Goal: Task Accomplishment & Management: Complete application form

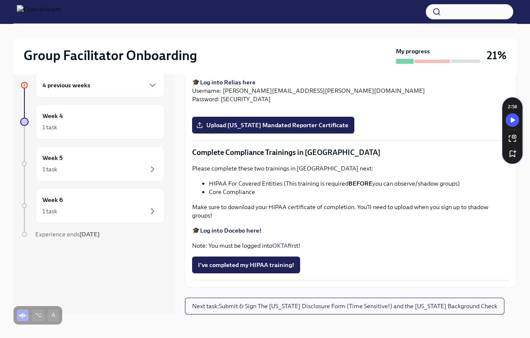
scroll to position [1496, 0]
click at [295, 5] on span "Upload [US_STATE] Telehealth Certificate" at bounding box center [261, 0] width 126 height 8
click at [0, 0] on input "Upload [US_STATE] Telehealth Certificate" at bounding box center [0, 0] width 0 height 0
click at [303, 71] on p "Please complete the Relias course titled "Mandatory [MEDICAL_DATA] Reporting in…" at bounding box center [350, 63] width 317 height 17
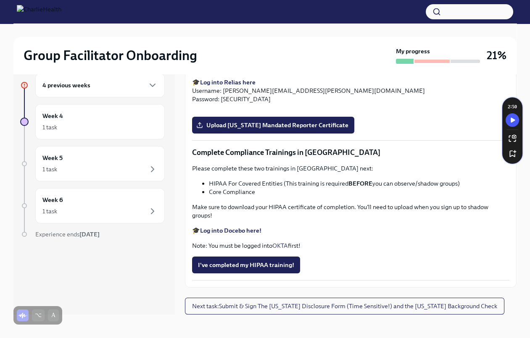
drag, startPoint x: 302, startPoint y: 114, endPoint x: 435, endPoint y: 117, distance: 132.9
click at [435, 71] on p "Please complete the Relias course titled "Mandatory [MEDICAL_DATA] Reporting in…" at bounding box center [350, 63] width 317 height 17
copy p "Mandatory [MEDICAL_DATA] Reporting in [US_STATE]"
click at [313, 132] on label "Upload [US_STATE] Mandated Reporter Certificate" at bounding box center [273, 125] width 162 height 17
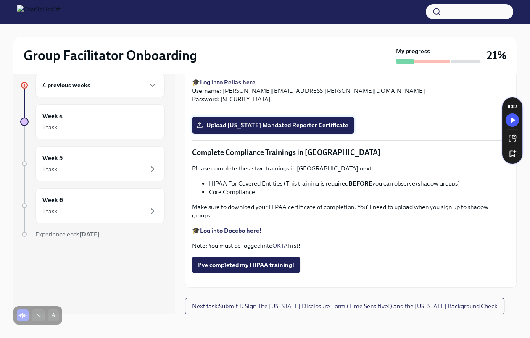
click at [0, 0] on input "Upload [US_STATE] Mandated Reporter Certificate" at bounding box center [0, 0] width 0 height 0
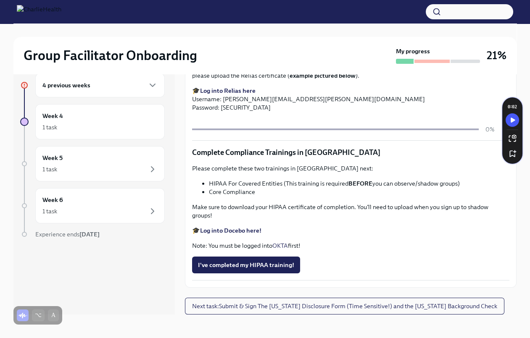
scroll to position [1862, 0]
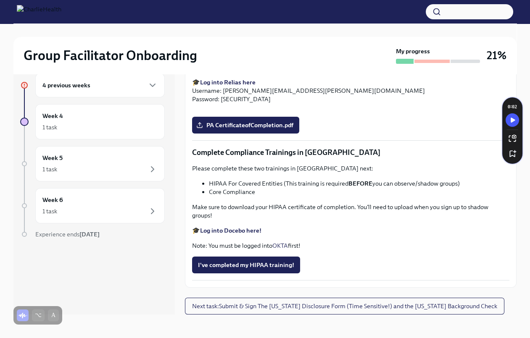
click at [240, 232] on div "Please complete these two trainings in [GEOGRAPHIC_DATA] next: HIPAA For Covere…" at bounding box center [350, 207] width 317 height 86
click at [243, 235] on strong "Log into Docebo here!" at bounding box center [230, 231] width 61 height 8
drag, startPoint x: 208, startPoint y: 192, endPoint x: 282, endPoint y: 195, distance: 74.1
click at [282, 195] on ul "HIPAA For Covered Entities (This training is required BEFORE you can observe/sh…" at bounding box center [350, 187] width 317 height 17
copy li "HIPAA For Covered Entities"
